Goal: Navigation & Orientation: Understand site structure

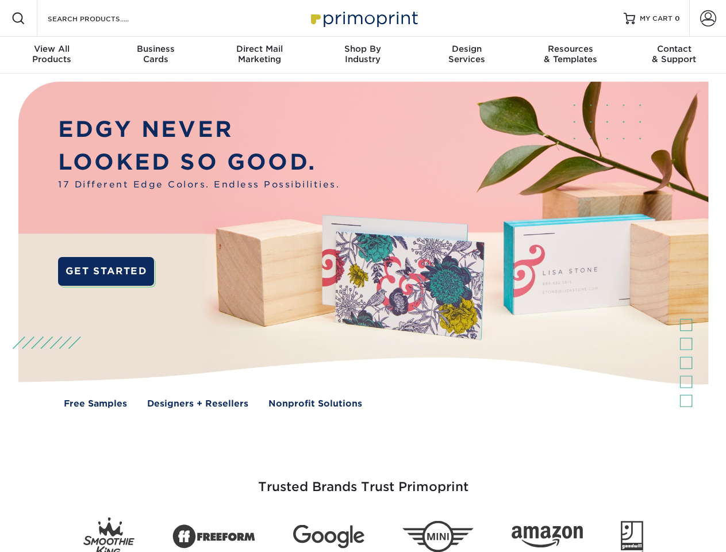
click at [363, 276] on img at bounding box center [362, 253] width 718 height 359
click at [18, 18] on span at bounding box center [18, 18] width 14 height 14
click at [707, 18] on span at bounding box center [708, 18] width 16 height 16
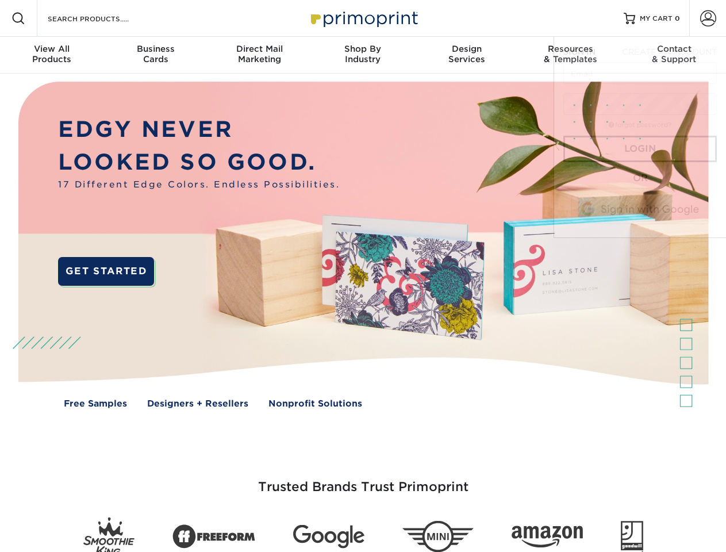
click at [52, 55] on div "View All Products" at bounding box center [51, 54] width 103 height 21
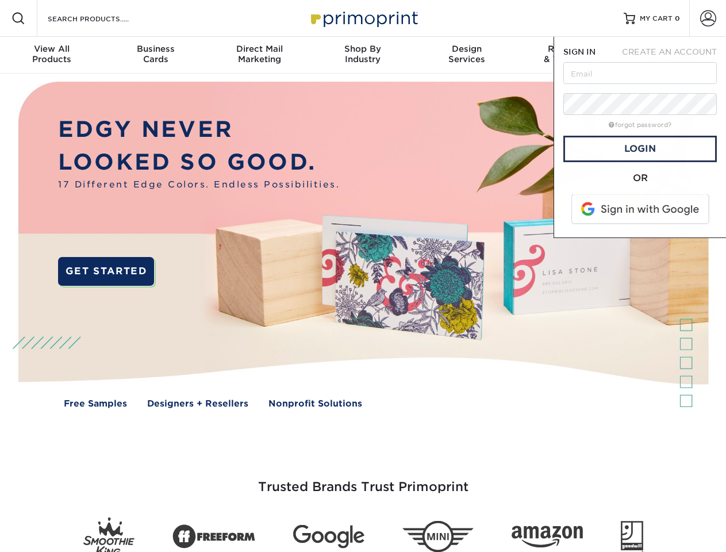
click at [155, 55] on div "Business Cards" at bounding box center [154, 54] width 103 height 21
click at [259, 55] on div "Direct Mail Marketing" at bounding box center [258, 54] width 103 height 21
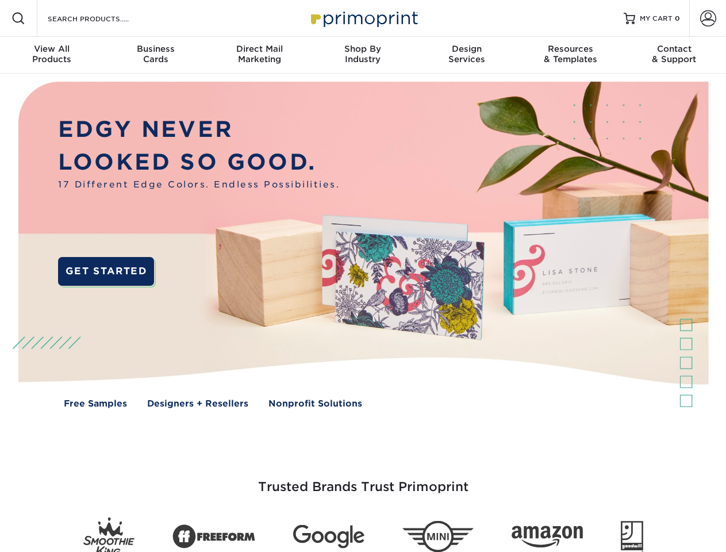
click at [363, 55] on div "Shop By Industry" at bounding box center [362, 54] width 103 height 21
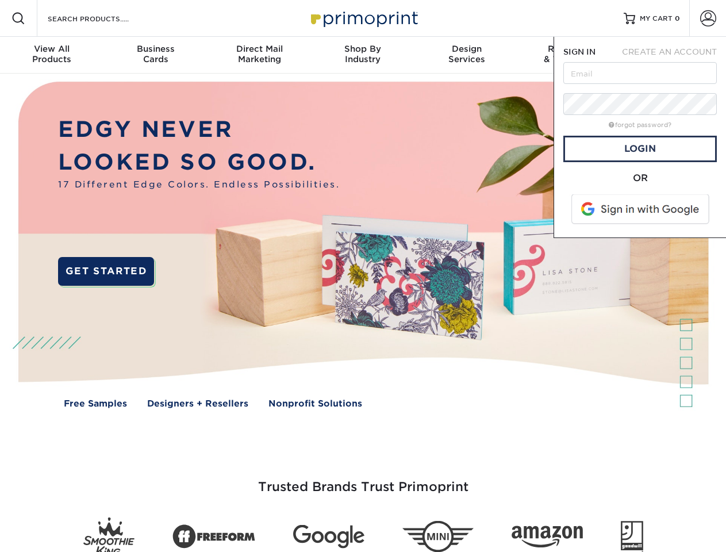
click at [467, 55] on div "Design Services" at bounding box center [466, 54] width 103 height 21
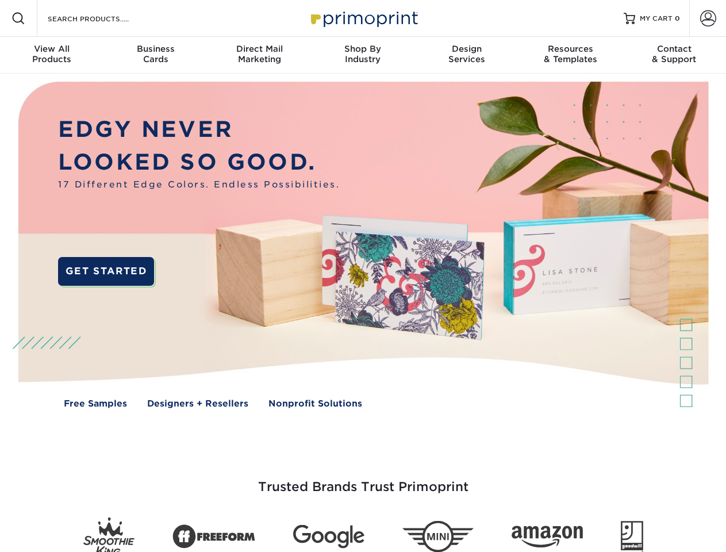
click at [570, 55] on span "SIGN IN" at bounding box center [579, 51] width 32 height 9
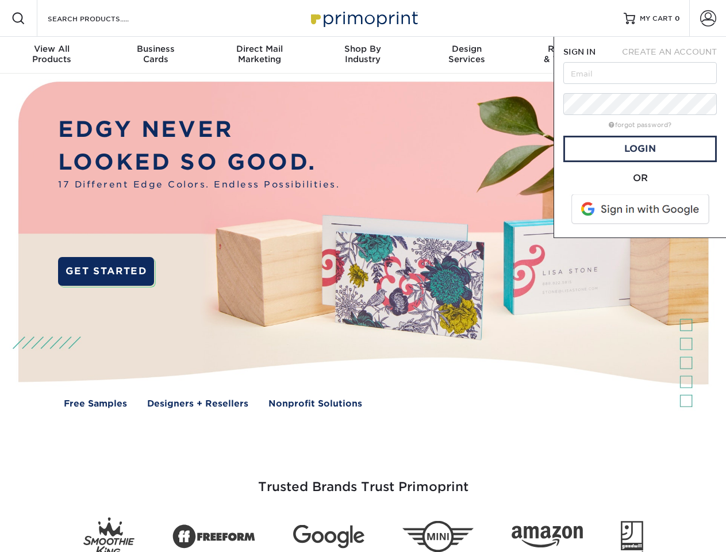
click at [674, 55] on div "Contact & Support" at bounding box center [673, 54] width 103 height 21
